Goal: Task Accomplishment & Management: Manage account settings

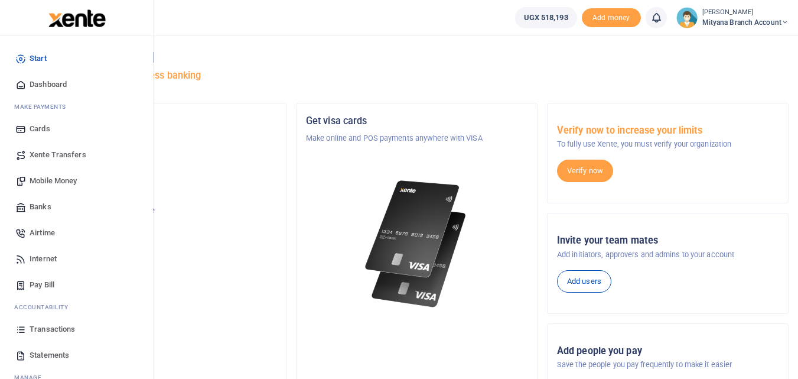
click at [63, 327] on span "Transactions" at bounding box center [53, 329] width 46 height 12
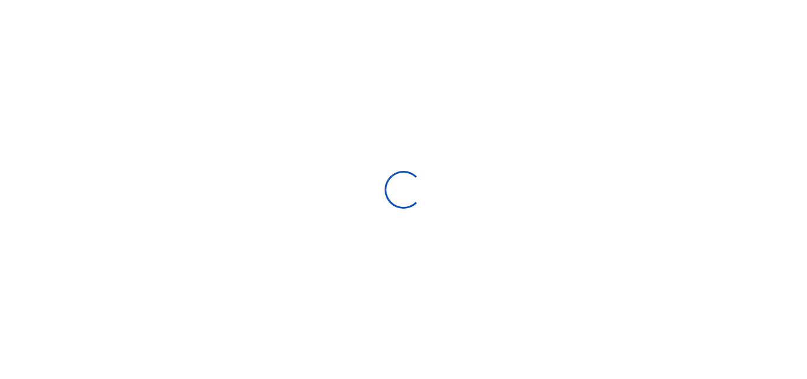
select select
type input "[DATE] - [DATE]"
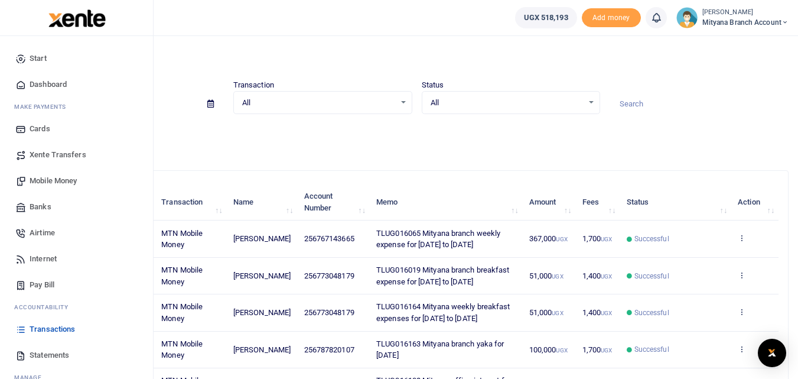
click at [35, 352] on span "Statements" at bounding box center [50, 355] width 40 height 12
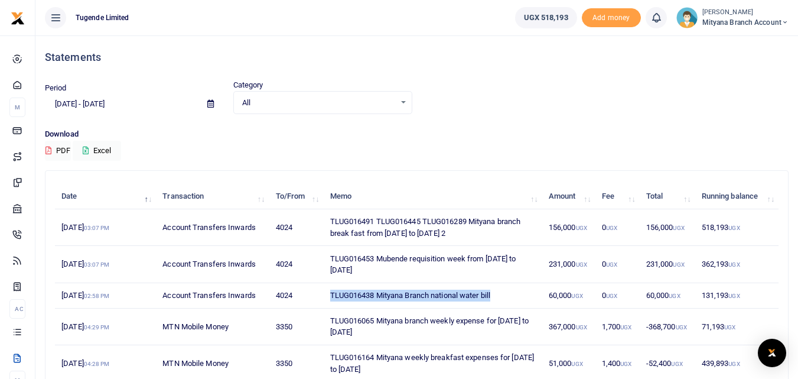
drag, startPoint x: 323, startPoint y: 292, endPoint x: 505, endPoint y: 297, distance: 182.7
click at [505, 297] on tr "5th Sep 2025 02:58 PM Account Transfers Inwards 4024 TLUG016438 Mityana Branch …" at bounding box center [417, 295] width 724 height 25
copy tr "TLUG016438 Mityana Branch national water bill"
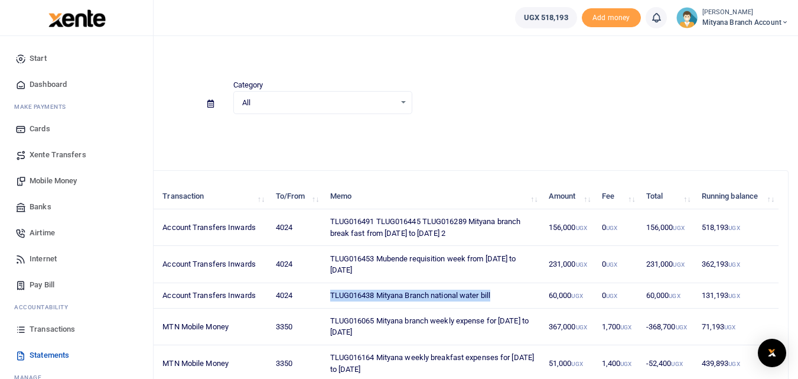
click at [41, 283] on span "Pay Bill" at bounding box center [42, 285] width 25 height 12
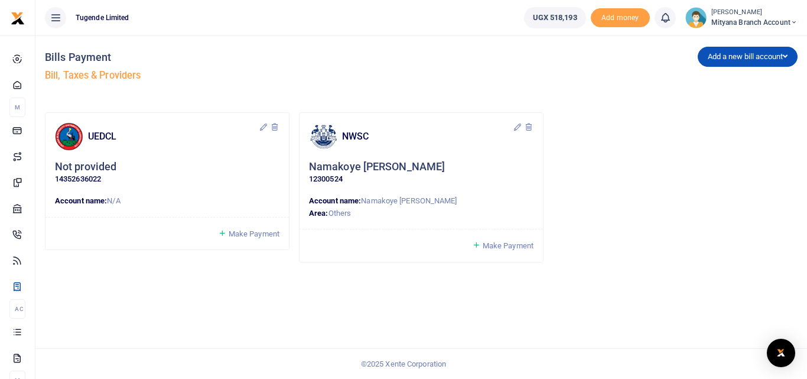
click at [502, 242] on span "Make Payment" at bounding box center [508, 245] width 51 height 9
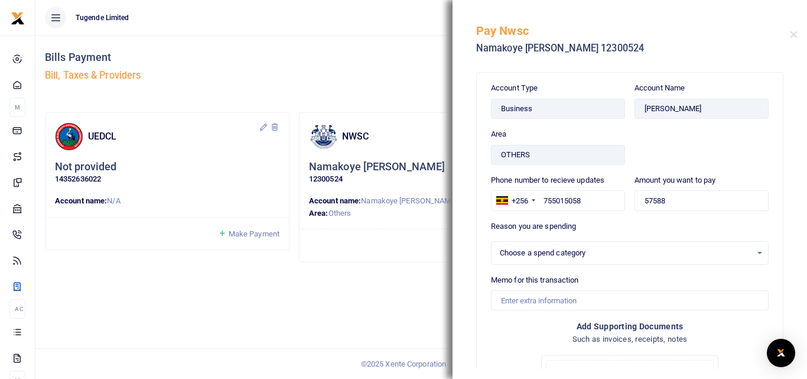
select select
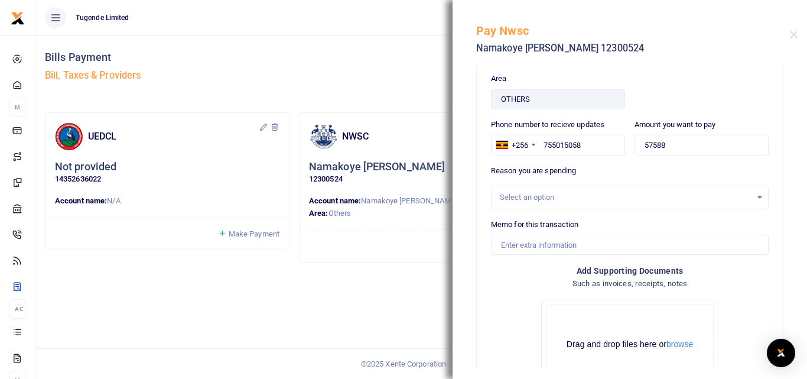
scroll to position [53, 0]
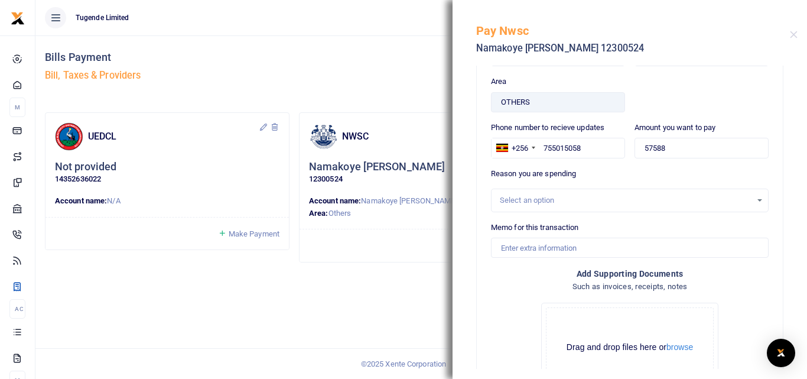
click at [539, 199] on div "Select an option" at bounding box center [626, 200] width 252 height 12
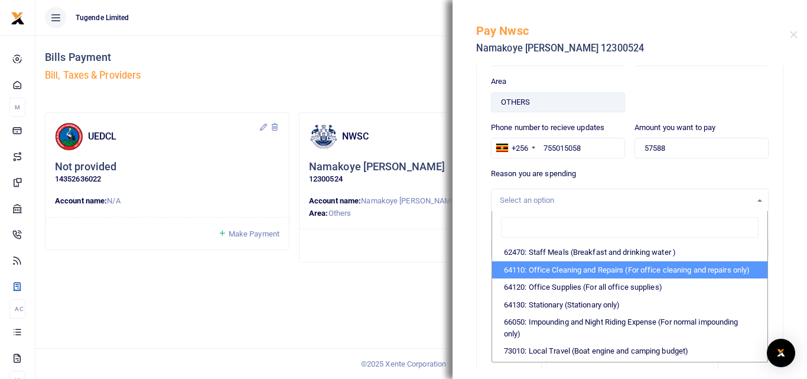
click at [771, 286] on div "Account Type Business Area OTHERS Account Name NAMAKOYE JANE Phone number to re…" at bounding box center [630, 231] width 306 height 423
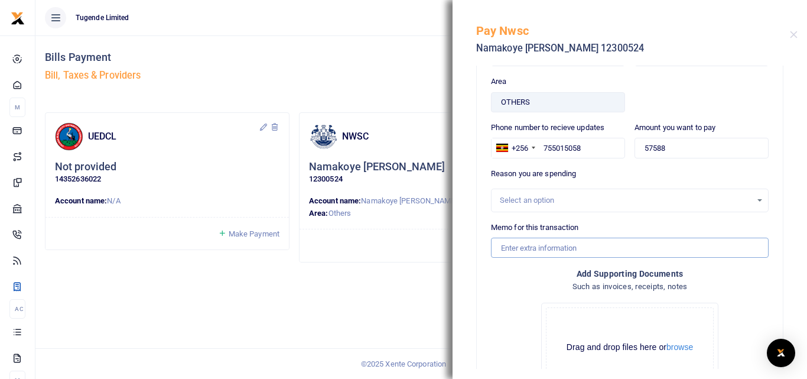
click at [577, 245] on input "Memo for this transaction" at bounding box center [630, 248] width 278 height 20
paste input "TLUG016438 Mityana Branch national water bill"
type input "TLUG016438 Mityana Branch national water bill"
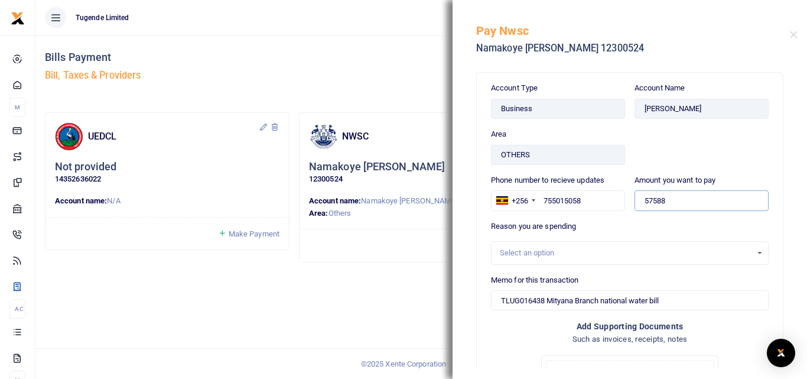
click at [663, 199] on input "57588" at bounding box center [702, 200] width 134 height 20
type input "57,000"
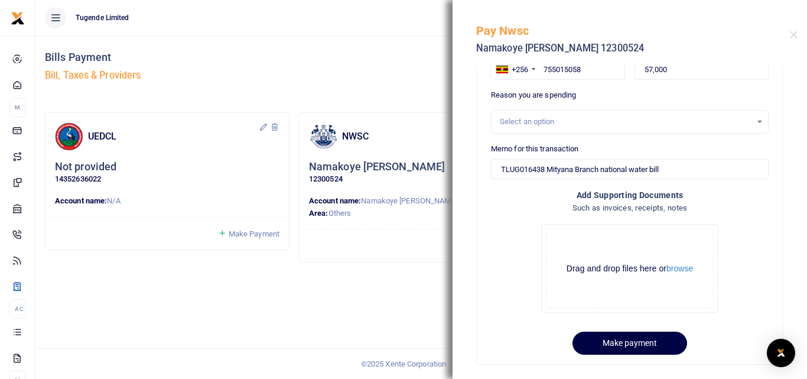
scroll to position [146, 0]
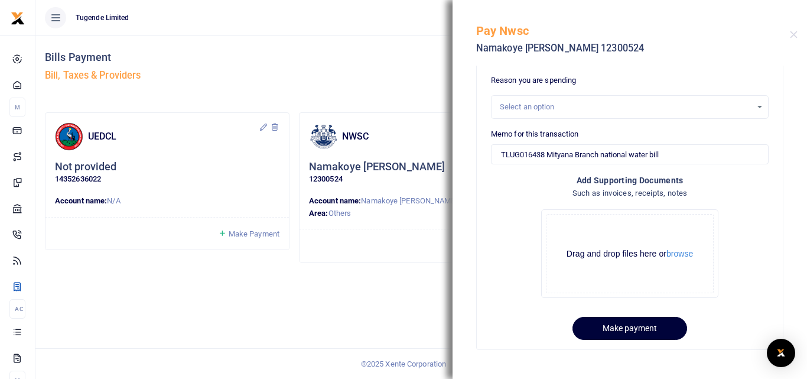
click at [652, 329] on button "Make payment" at bounding box center [630, 328] width 115 height 23
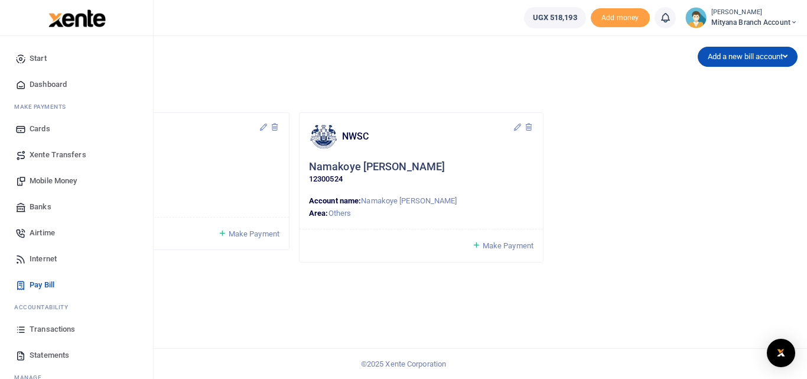
click at [56, 179] on span "Mobile Money" at bounding box center [53, 181] width 47 height 12
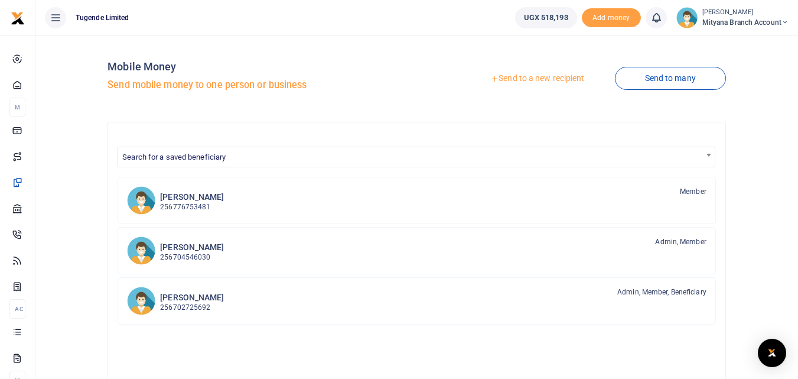
click at [536, 80] on link "Send to a new recipient" at bounding box center [537, 78] width 154 height 21
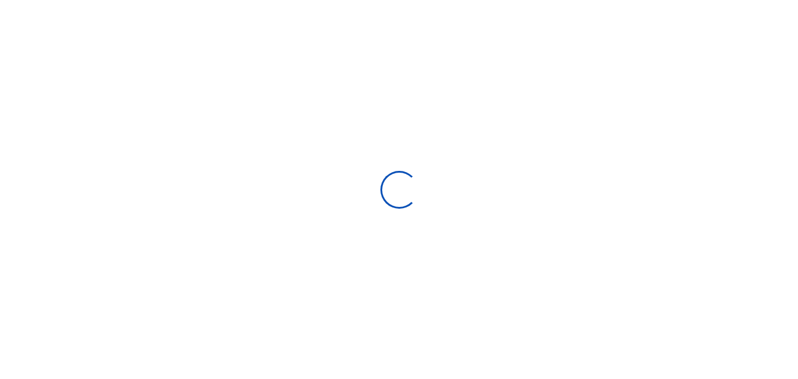
select select
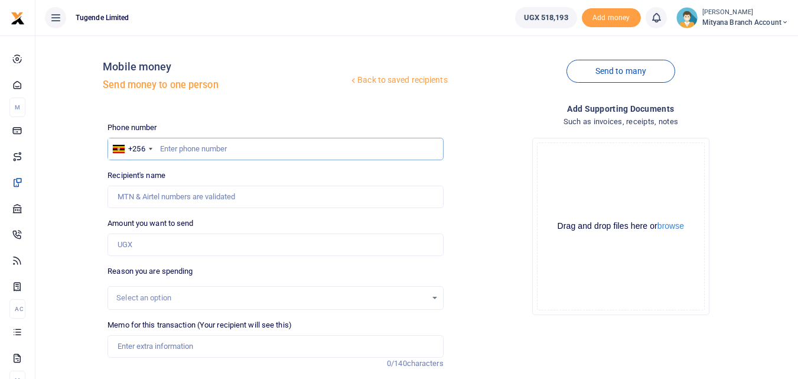
click at [281, 147] on input "text" at bounding box center [276, 149] width 336 height 22
type input "0773048179"
type input "[PERSON_NAME]"
type input "0773048179"
click at [164, 343] on input "Memo for this transaction (Your recipient will see this)" at bounding box center [276, 346] width 336 height 22
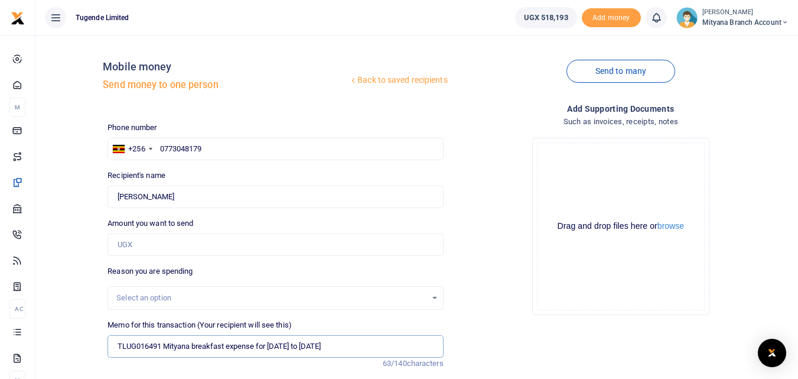
type input "TLUG016491 Mityana breakfast expense for 07th to 13th Sept 2025"
click at [139, 240] on input "Amount you want to send" at bounding box center [276, 244] width 336 height 22
type input "51,000"
click at [476, 248] on div "Drop your files here Drag and drop files here or browse Powered by Uppy" at bounding box center [621, 226] width 336 height 196
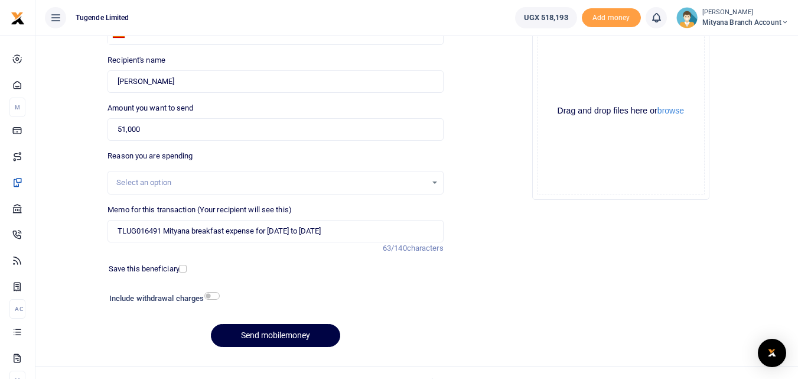
scroll to position [118, 0]
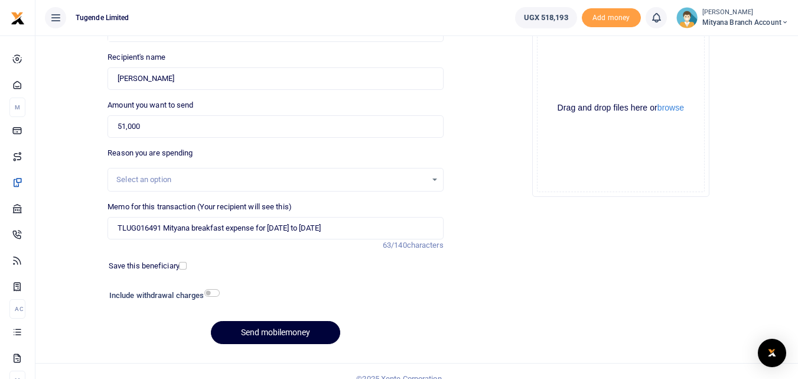
click at [292, 334] on button "Send mobilemoney" at bounding box center [275, 332] width 129 height 23
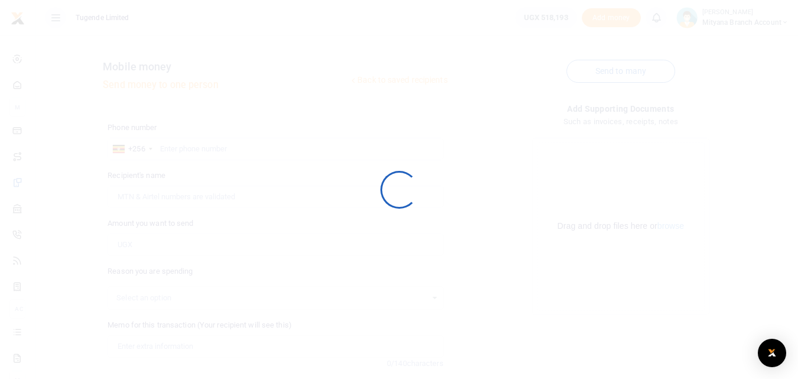
scroll to position [118, 0]
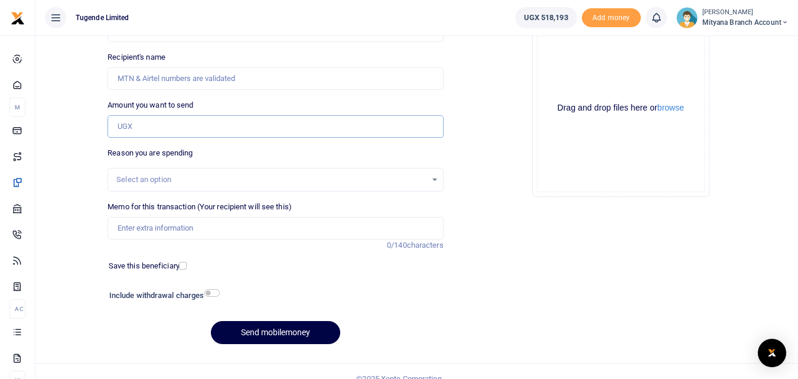
click at [200, 124] on input "Amount you want to send" at bounding box center [276, 126] width 336 height 22
type input "51,000"
click at [492, 141] on div "Drop your files here Drag and drop files here or browse Powered by Uppy" at bounding box center [621, 108] width 336 height 196
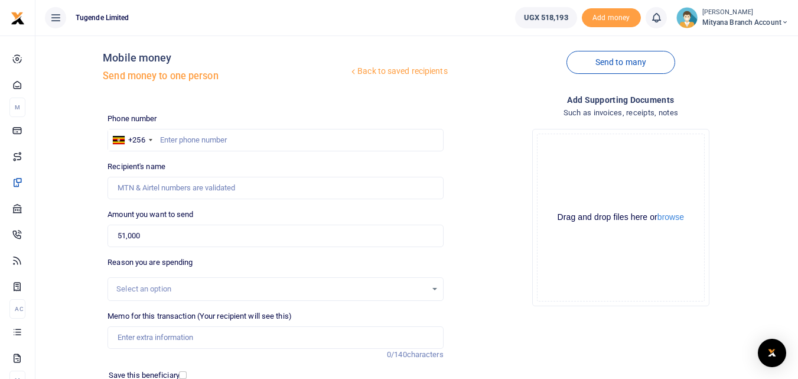
scroll to position [0, 0]
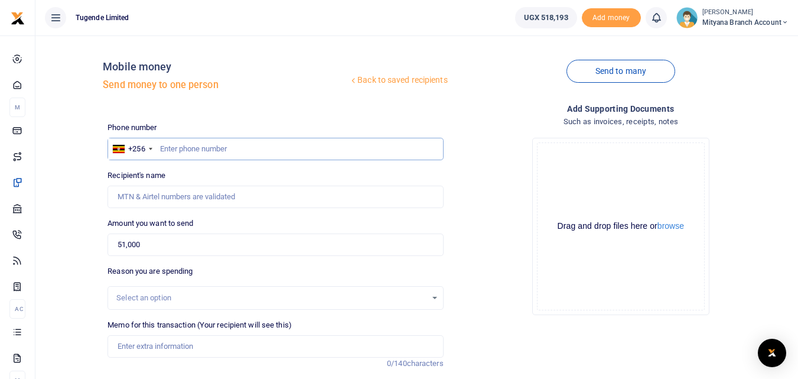
click at [176, 147] on input "text" at bounding box center [276, 149] width 336 height 22
type input "0"
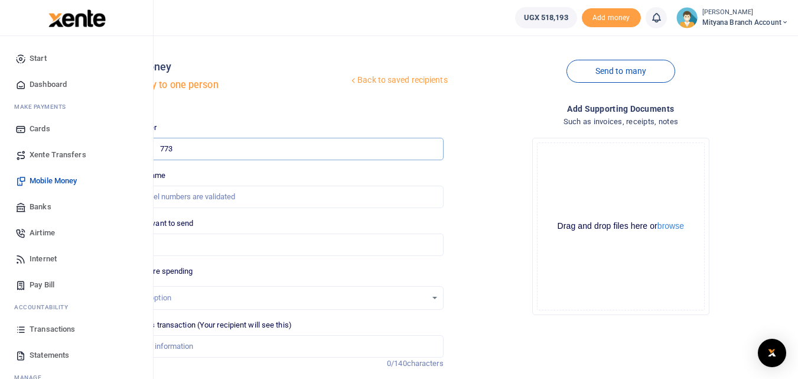
type input "7"
click at [38, 151] on span "Xente Transfers" at bounding box center [58, 155] width 57 height 12
click at [43, 177] on span "Mobile Money" at bounding box center [53, 181] width 47 height 12
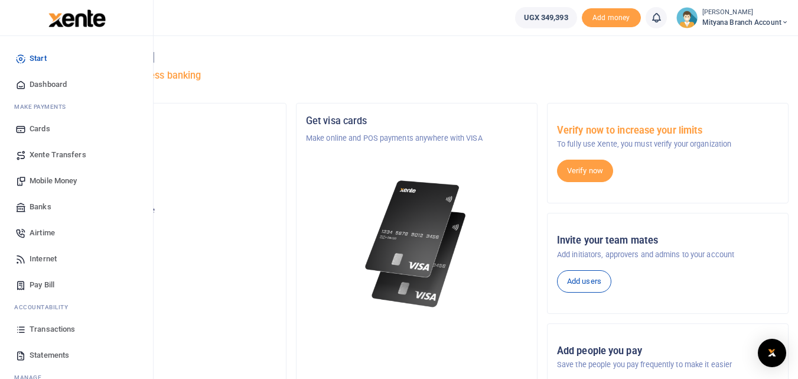
click at [44, 353] on span "Statements" at bounding box center [50, 355] width 40 height 12
click at [45, 329] on span "Transactions" at bounding box center [53, 329] width 46 height 12
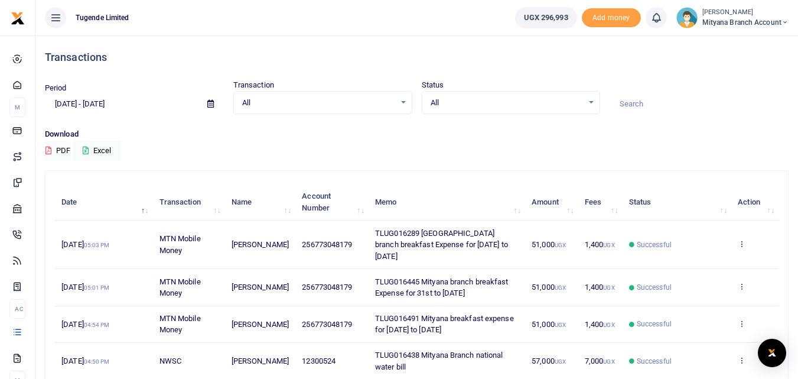
click at [741, 239] on icon at bounding box center [742, 243] width 8 height 8
click at [687, 257] on link "View details" at bounding box center [698, 257] width 93 height 17
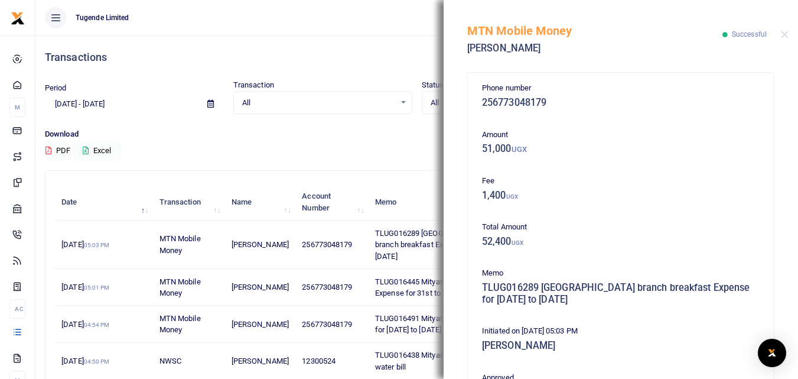
scroll to position [261, 0]
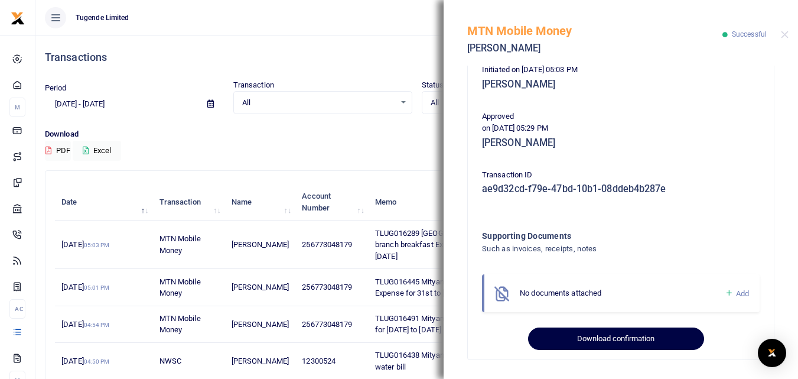
click at [664, 342] on button "Download confirmation" at bounding box center [616, 338] width 176 height 22
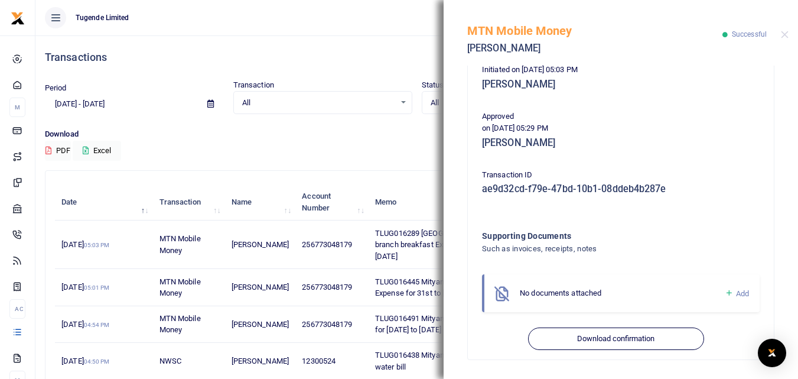
click at [396, 50] on div "Transactions" at bounding box center [417, 57] width 744 height 44
click at [785, 35] on button "Close" at bounding box center [785, 35] width 8 height 8
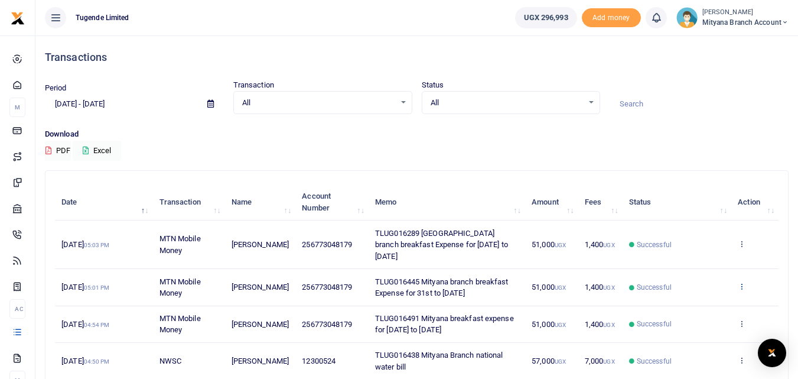
click at [740, 282] on icon at bounding box center [742, 286] width 8 height 8
click at [701, 294] on link "View details" at bounding box center [698, 295] width 93 height 17
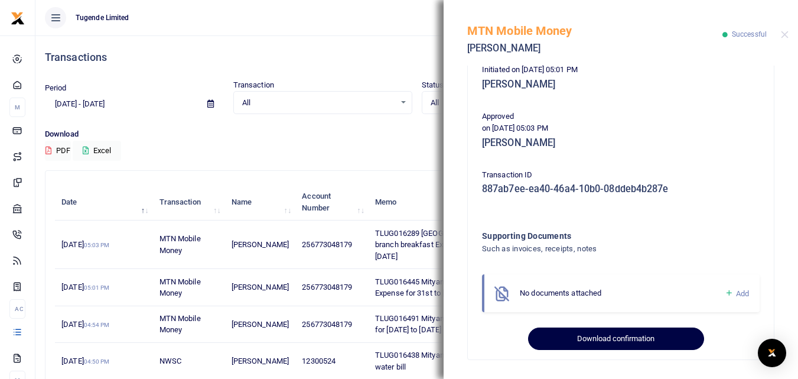
click at [626, 334] on button "Download confirmation" at bounding box center [616, 338] width 176 height 22
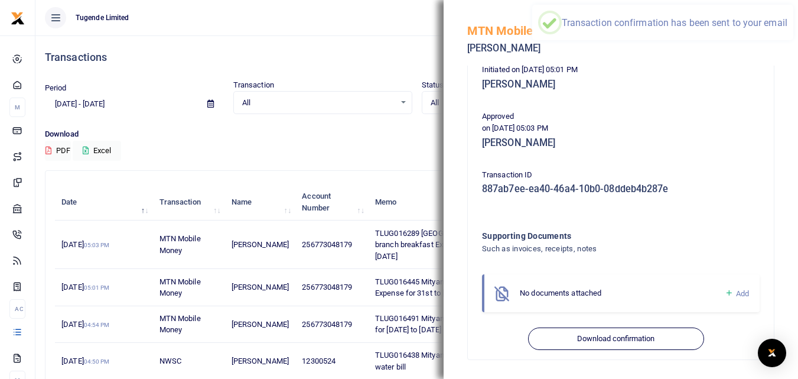
click at [385, 140] on div "Download PDF Excel" at bounding box center [417, 144] width 744 height 33
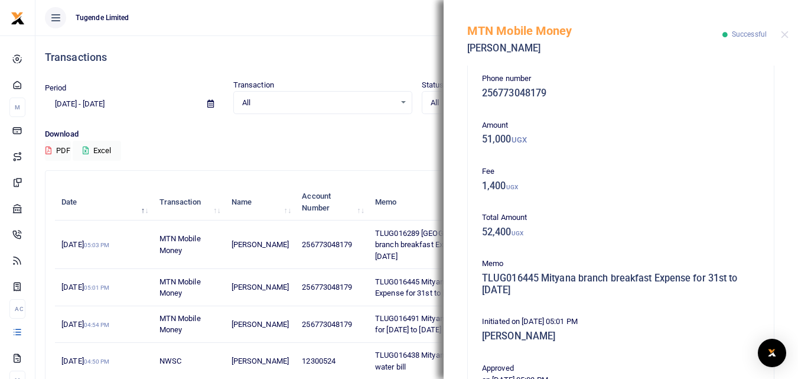
scroll to position [0, 0]
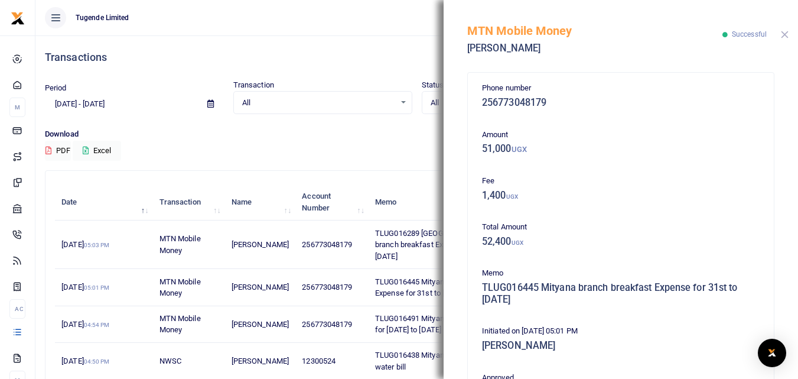
click at [786, 34] on button "Close" at bounding box center [785, 35] width 8 height 8
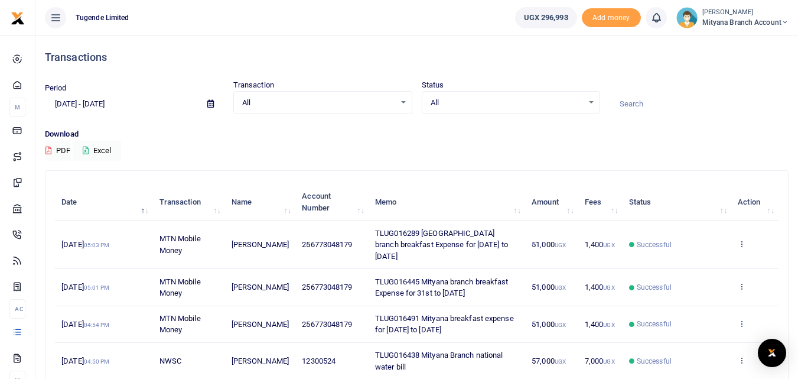
click at [741, 319] on icon at bounding box center [742, 323] width 8 height 8
click at [700, 330] on link "View details" at bounding box center [698, 331] width 93 height 17
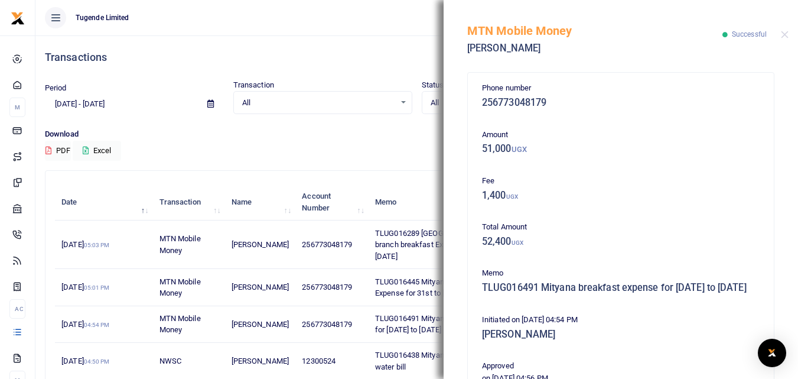
click at [788, 314] on div "Phone number 256773048179 Amount 51,000 UGX Fee 1,400 UGX Total Amount 52,400 U…" at bounding box center [621, 222] width 355 height 313
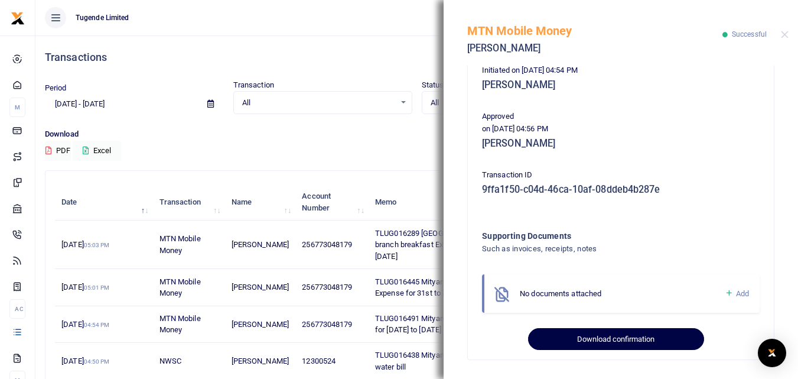
click at [616, 337] on button "Download confirmation" at bounding box center [616, 339] width 176 height 22
